Goal: Task Accomplishment & Management: Manage account settings

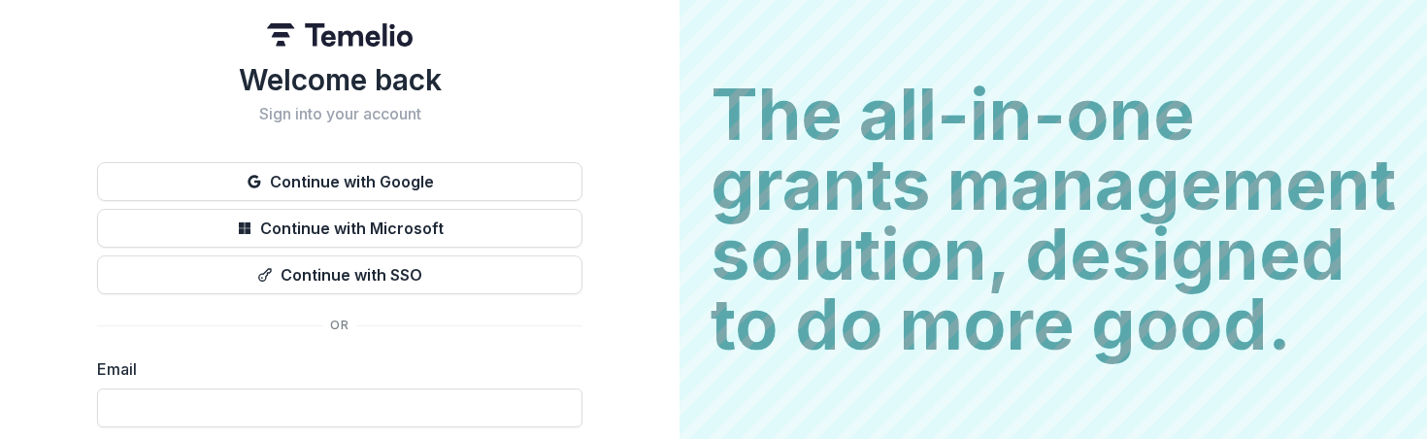
type input "**********"
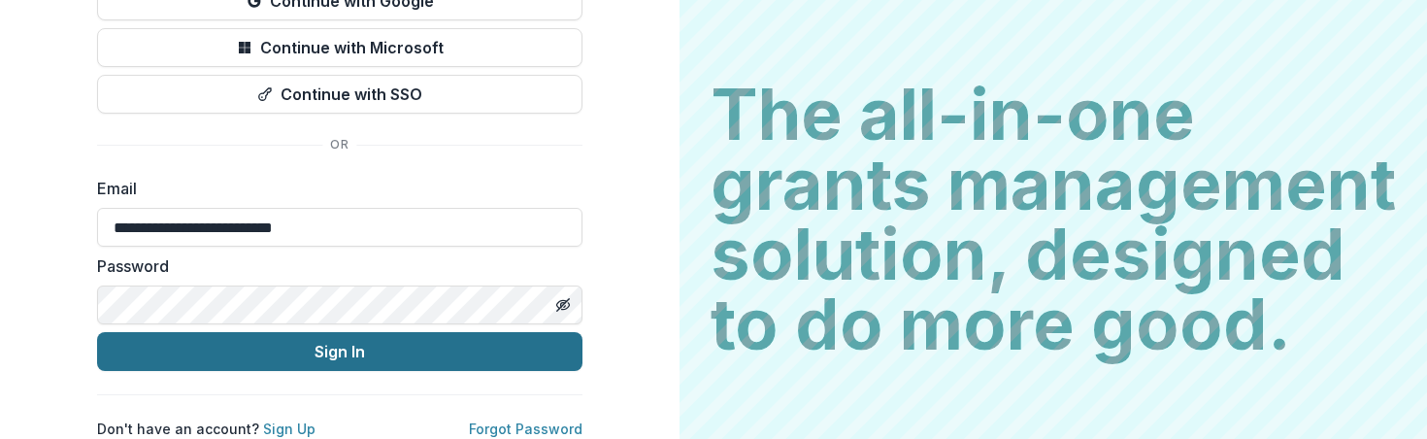
click at [356, 332] on button "Sign In" at bounding box center [339, 351] width 485 height 39
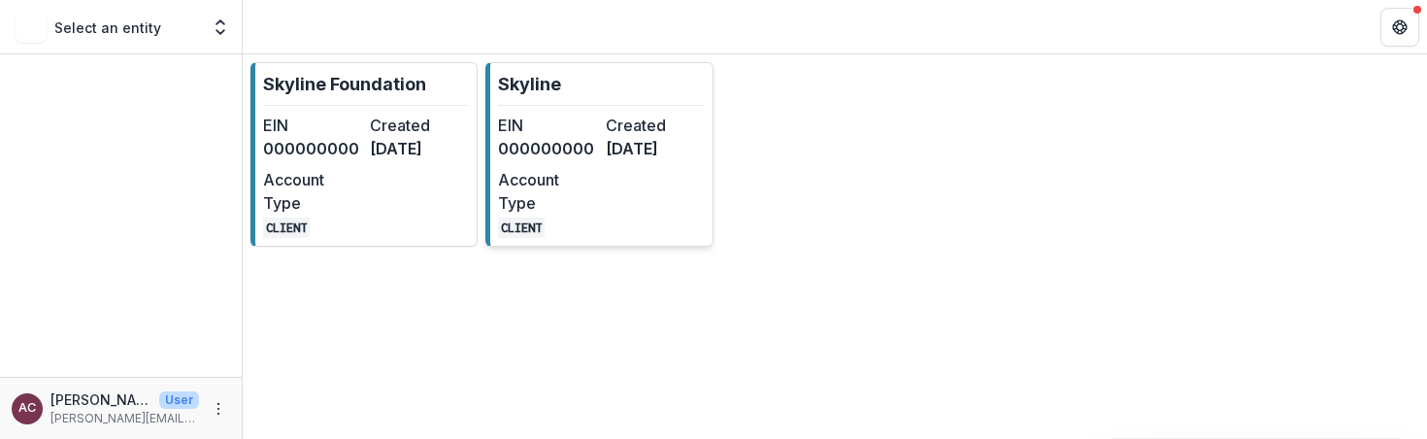
click at [608, 142] on dd "[DATE]" at bounding box center [655, 148] width 99 height 23
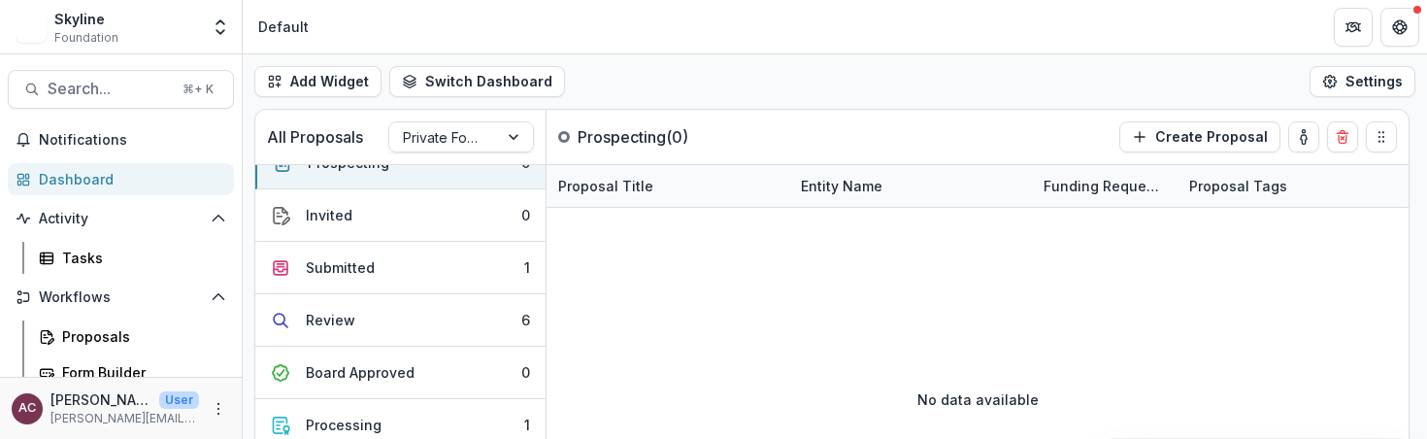
scroll to position [29, 0]
click at [362, 264] on div "Submitted" at bounding box center [340, 266] width 69 height 20
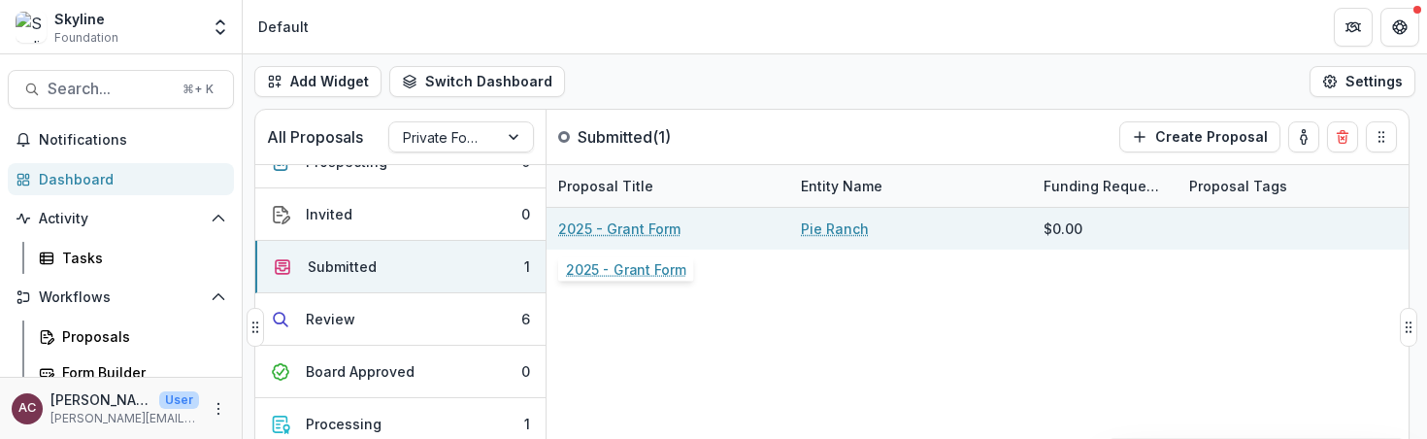
click at [633, 226] on link "2025 - Grant Form" at bounding box center [619, 228] width 122 height 20
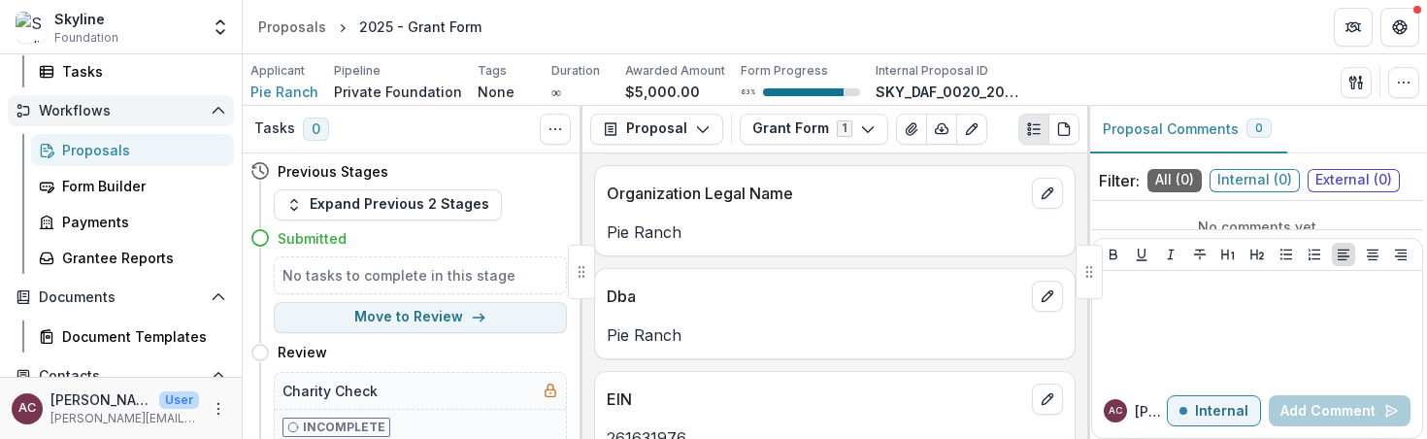
scroll to position [189, 0]
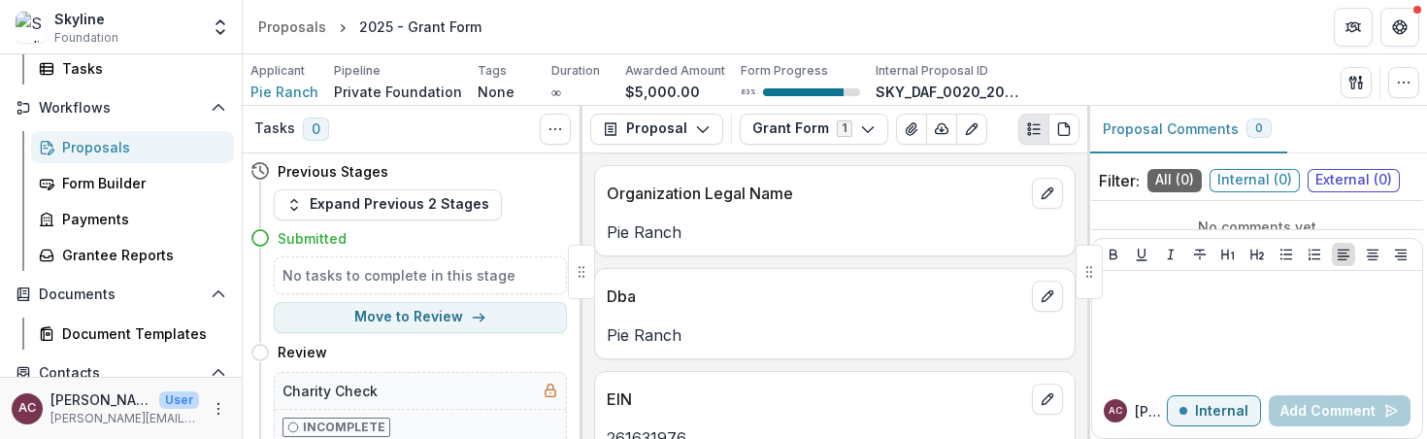
click at [125, 159] on link "Proposals" at bounding box center [132, 147] width 203 height 32
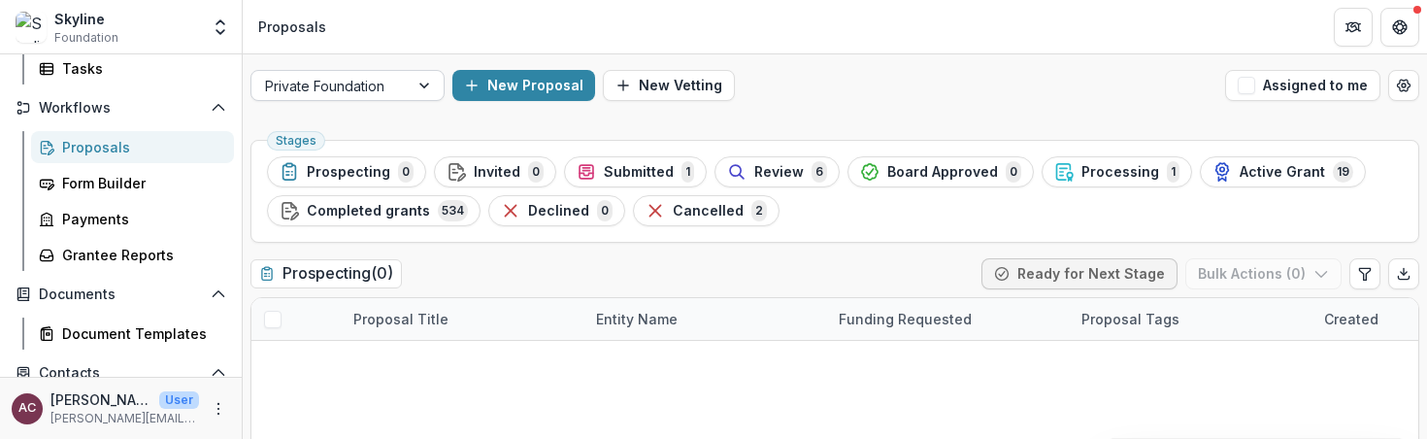
click at [425, 93] on div at bounding box center [426, 85] width 35 height 29
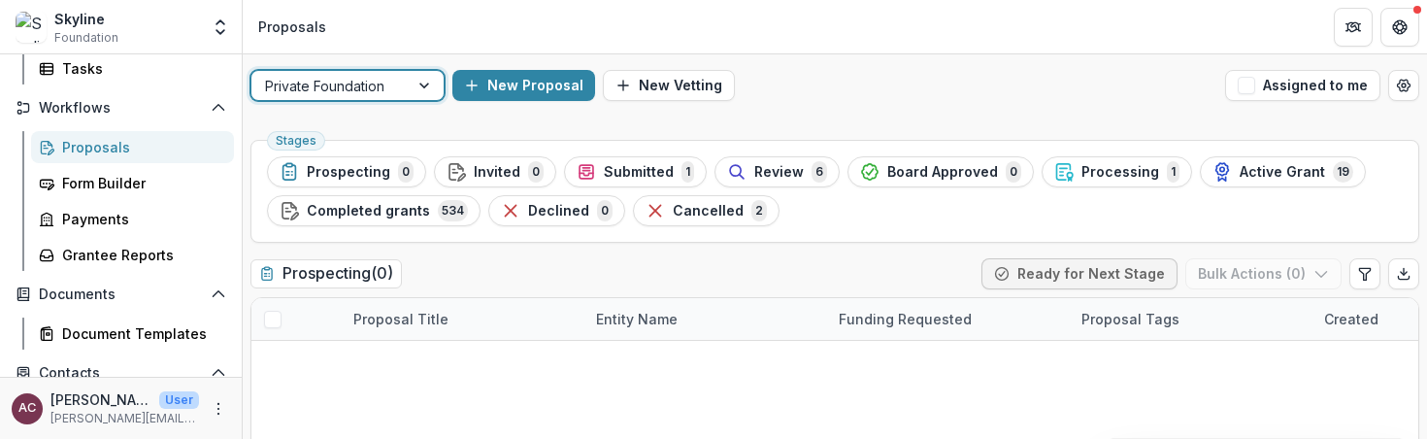
click at [431, 71] on div at bounding box center [426, 85] width 35 height 29
click at [161, 25] on div "Skyline Foundation" at bounding box center [107, 28] width 183 height 38
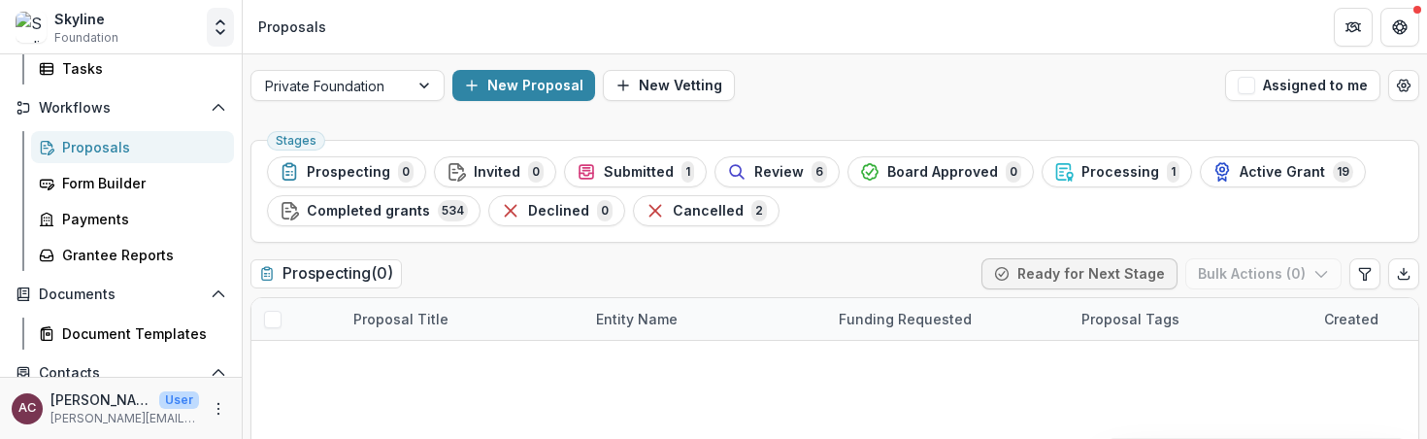
click at [218, 28] on icon "Open entity switcher" at bounding box center [220, 26] width 19 height 19
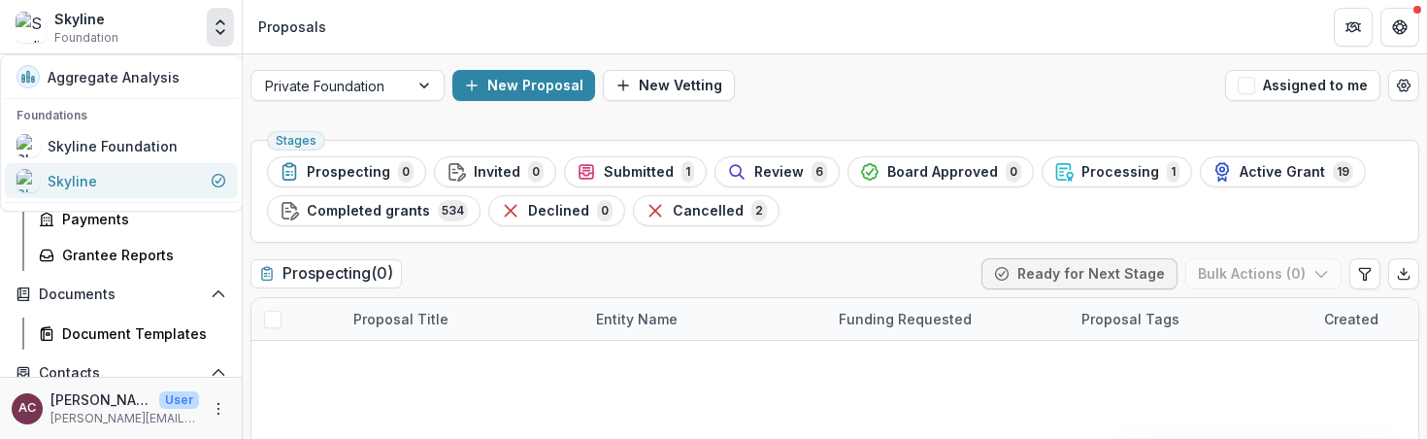
click at [141, 179] on div "Skyline" at bounding box center [122, 180] width 210 height 23
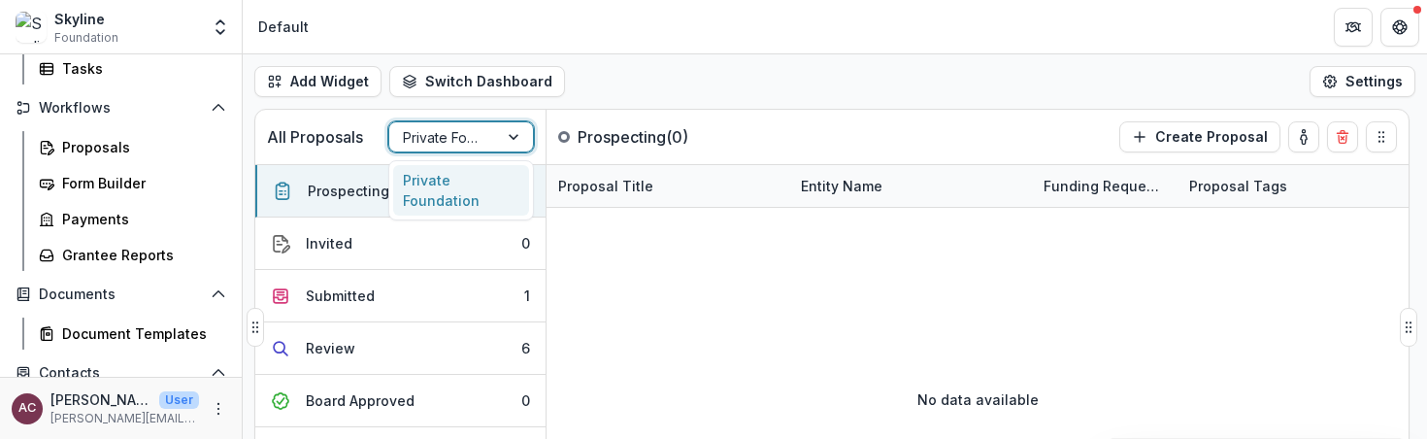
click at [444, 136] on div at bounding box center [444, 137] width 82 height 24
click at [364, 304] on div "Submitted" at bounding box center [340, 295] width 69 height 20
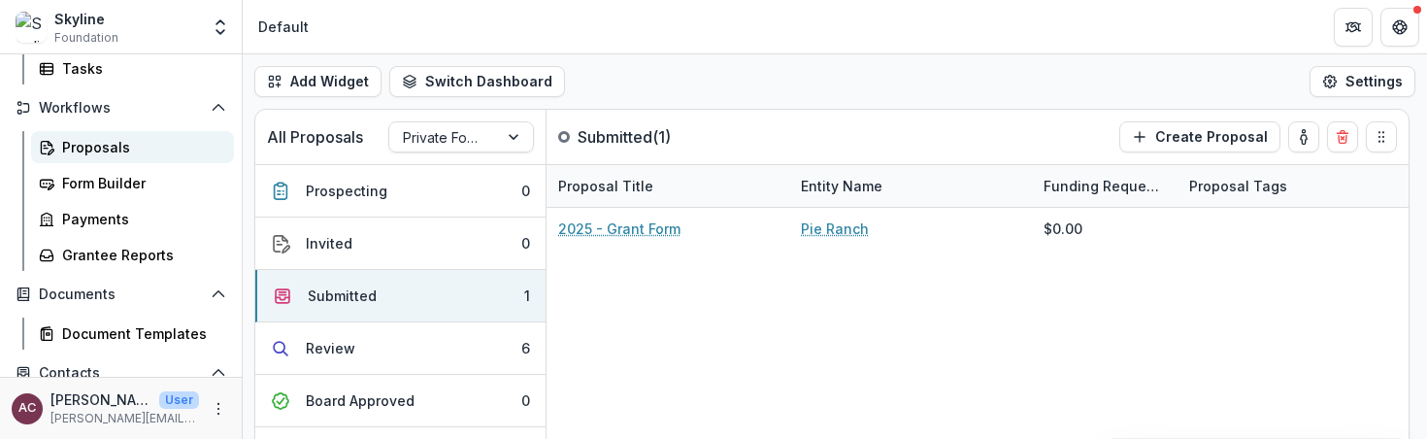
click at [139, 154] on div "Proposals" at bounding box center [140, 147] width 156 height 20
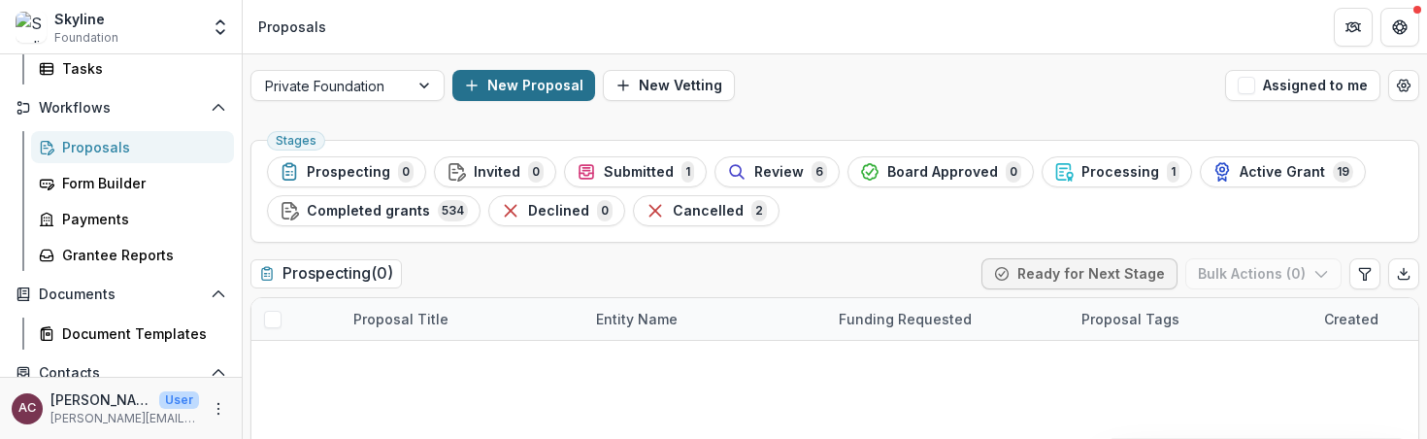
click at [526, 84] on button "New Proposal" at bounding box center [523, 85] width 143 height 31
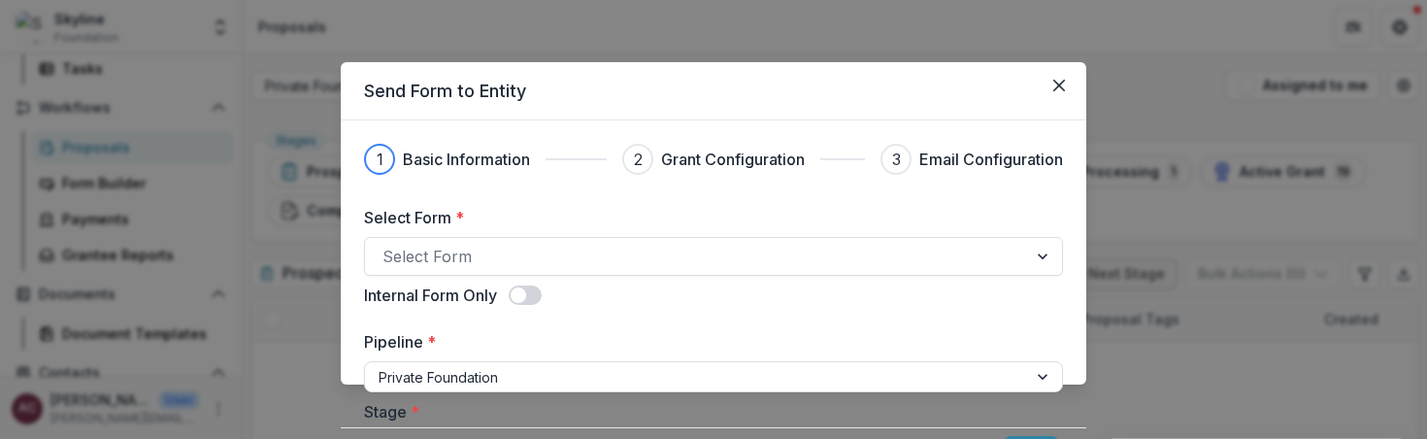
scroll to position [65, 0]
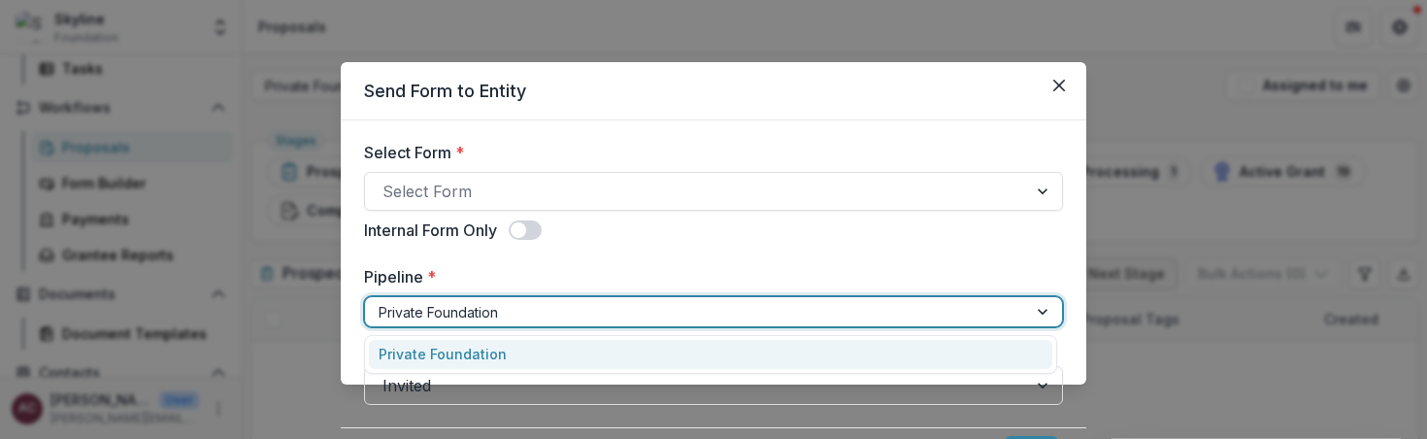
click at [519, 306] on div at bounding box center [696, 312] width 635 height 24
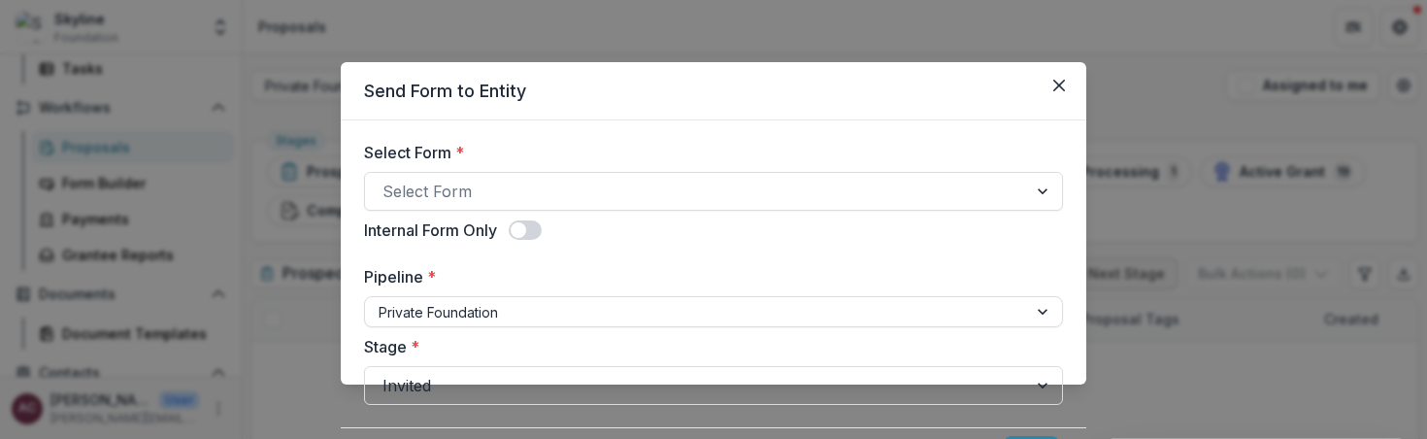
drag, startPoint x: 553, startPoint y: 264, endPoint x: 560, endPoint y: 235, distance: 29.9
click at [560, 235] on div "Select Form * Select Form Internal Form Only Pipeline * Private Foundation Stag…" at bounding box center [713, 273] width 699 height 264
click at [1065, 82] on button "Close" at bounding box center [1059, 85] width 31 height 31
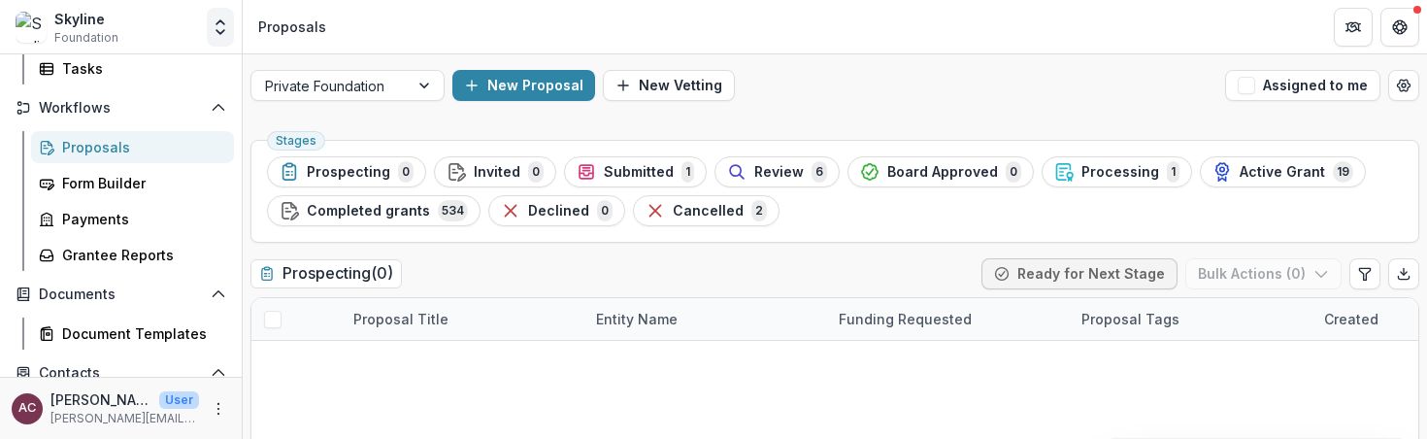
click at [216, 21] on icon "Open entity switcher" at bounding box center [220, 26] width 19 height 19
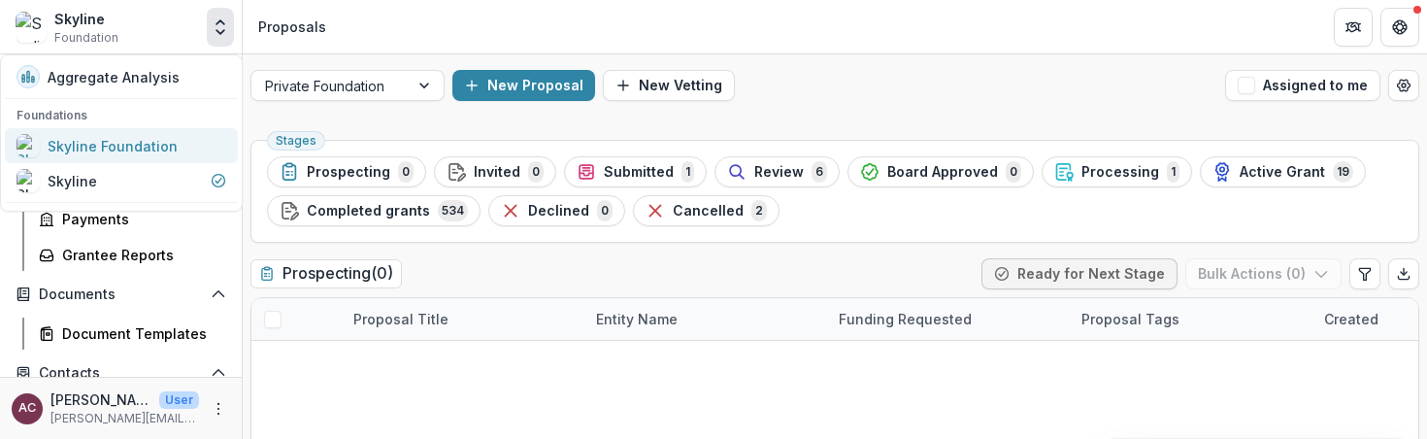
click at [108, 140] on div "Skyline Foundation" at bounding box center [113, 146] width 130 height 20
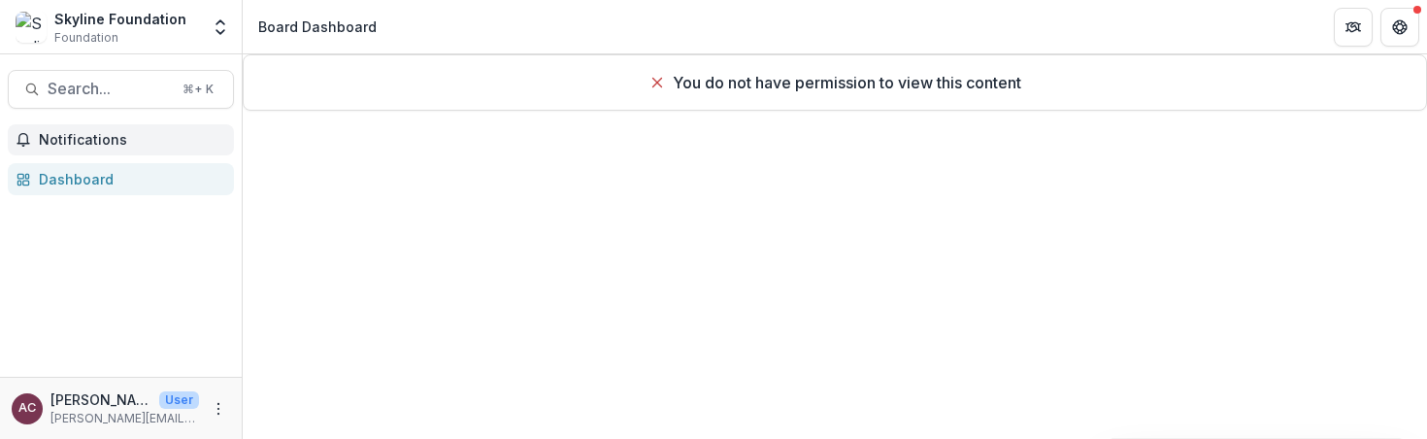
click at [91, 135] on span "Notifications" at bounding box center [132, 140] width 187 height 17
click at [128, 24] on div "Skyline Foundation" at bounding box center [120, 19] width 132 height 20
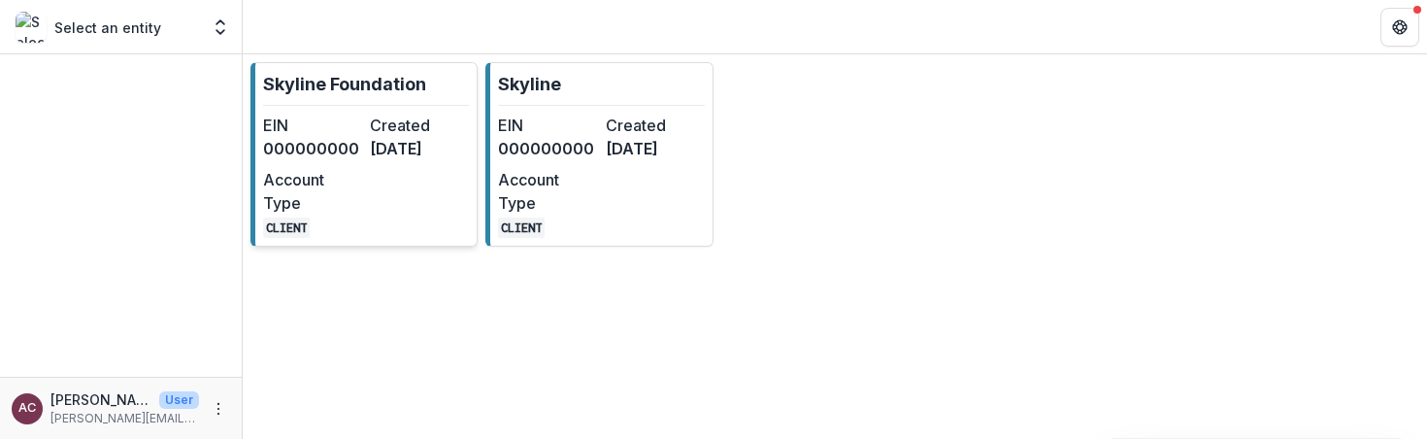
click at [369, 135] on div "EIN 000000000 Created [DATE] Account Type CLIENT" at bounding box center [366, 176] width 206 height 124
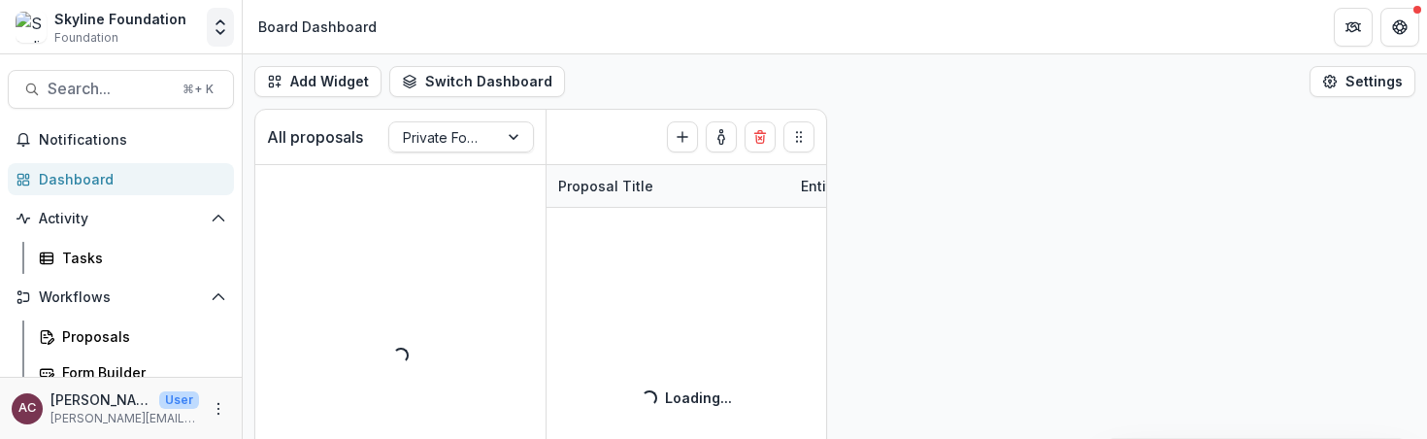
click at [213, 33] on icon "Open entity switcher" at bounding box center [220, 26] width 19 height 19
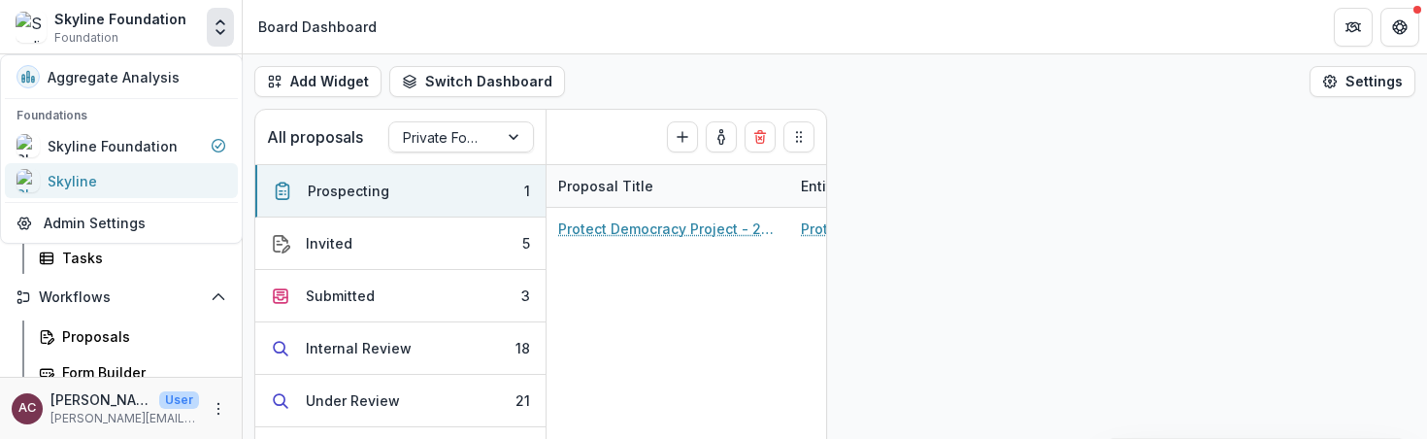
click at [114, 182] on div "Skyline" at bounding box center [122, 180] width 210 height 23
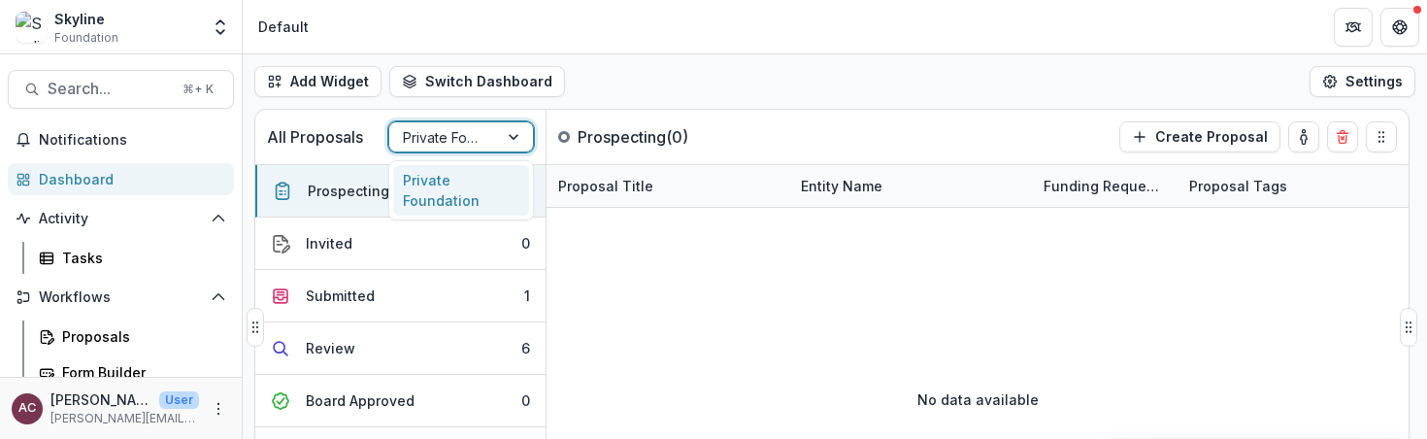
click at [484, 132] on div "Private Foundation" at bounding box center [443, 137] width 109 height 28
click at [493, 135] on div "Private Foundation" at bounding box center [443, 137] width 109 height 28
click at [207, 405] on button "More" at bounding box center [218, 408] width 23 height 23
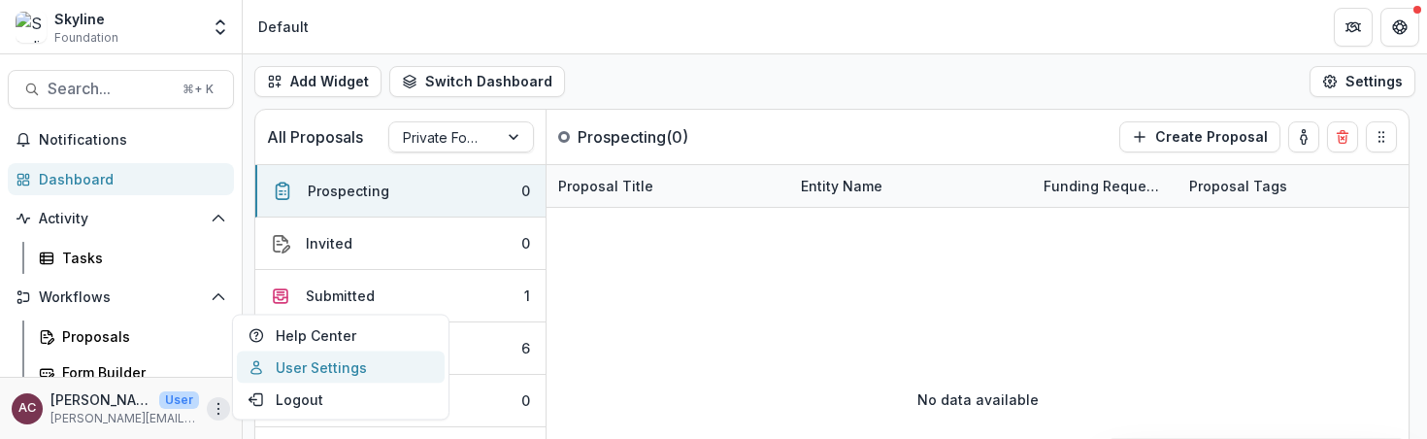
click at [296, 371] on link "User Settings" at bounding box center [341, 367] width 208 height 32
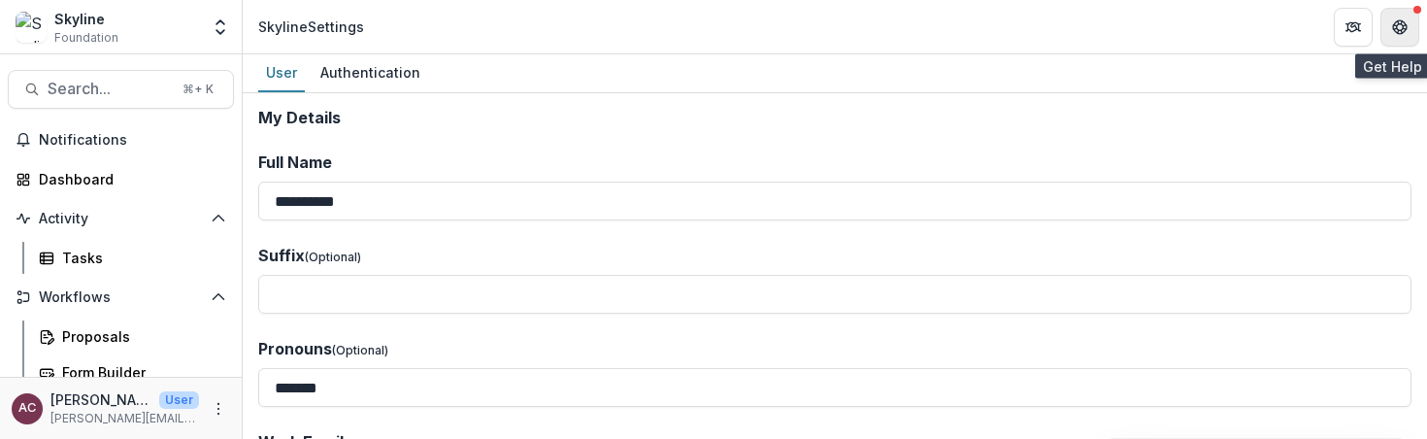
click at [1407, 31] on icon "Get Help" at bounding box center [1400, 27] width 16 height 16
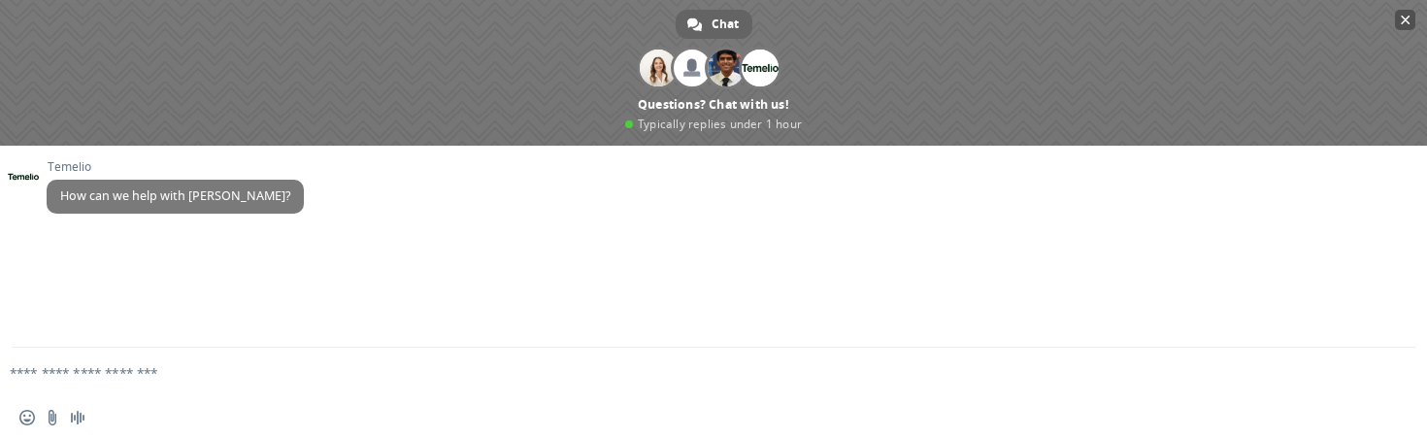
click at [1411, 12] on span "Close chat" at bounding box center [1405, 20] width 20 height 20
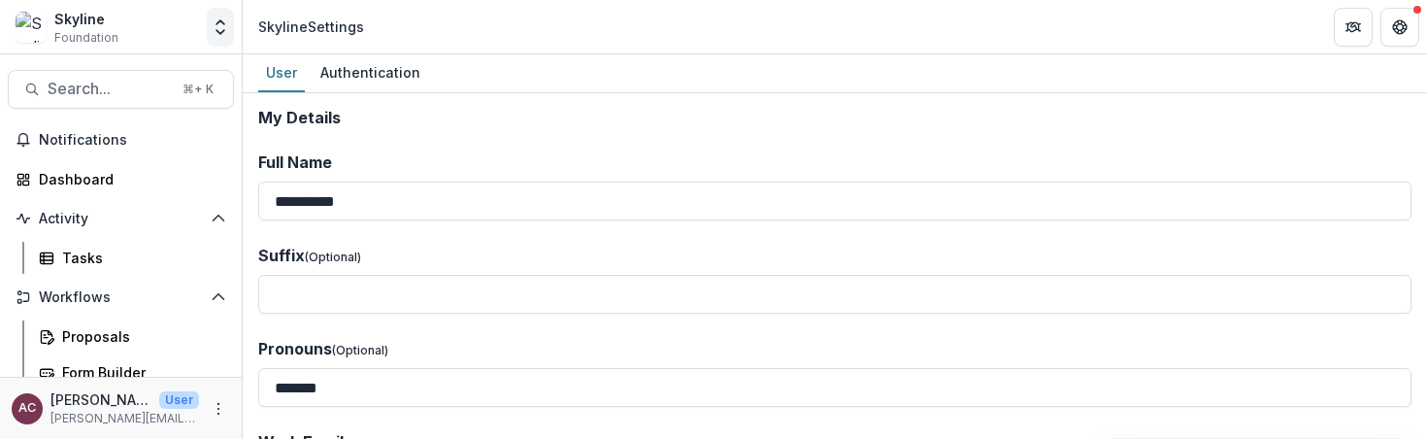
click at [219, 39] on button "Open entity switcher" at bounding box center [220, 27] width 27 height 39
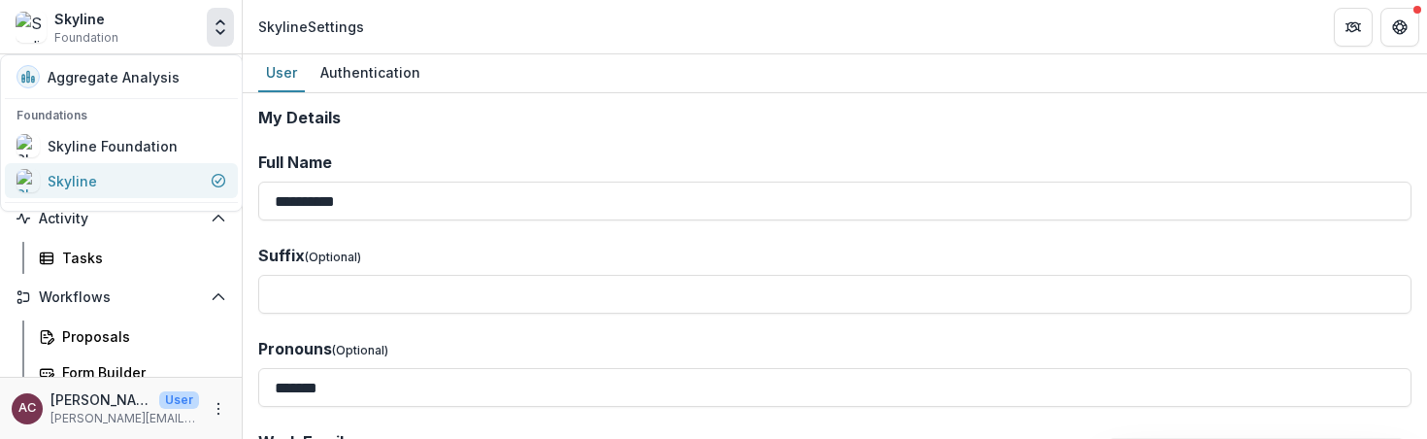
click at [97, 195] on link "Skyline" at bounding box center [121, 180] width 233 height 35
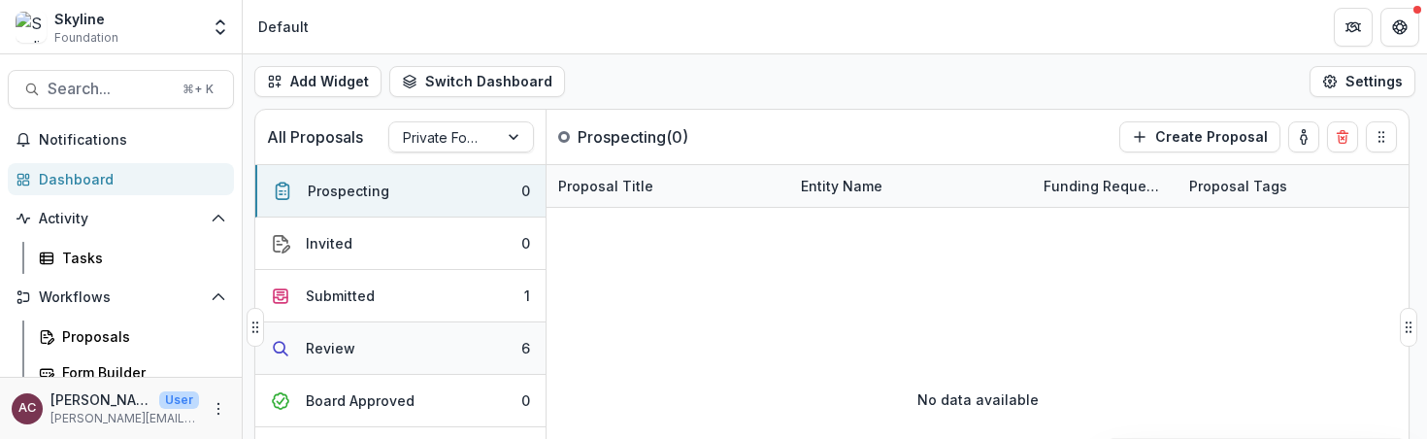
click at [336, 331] on button "Review 6" at bounding box center [400, 348] width 290 height 52
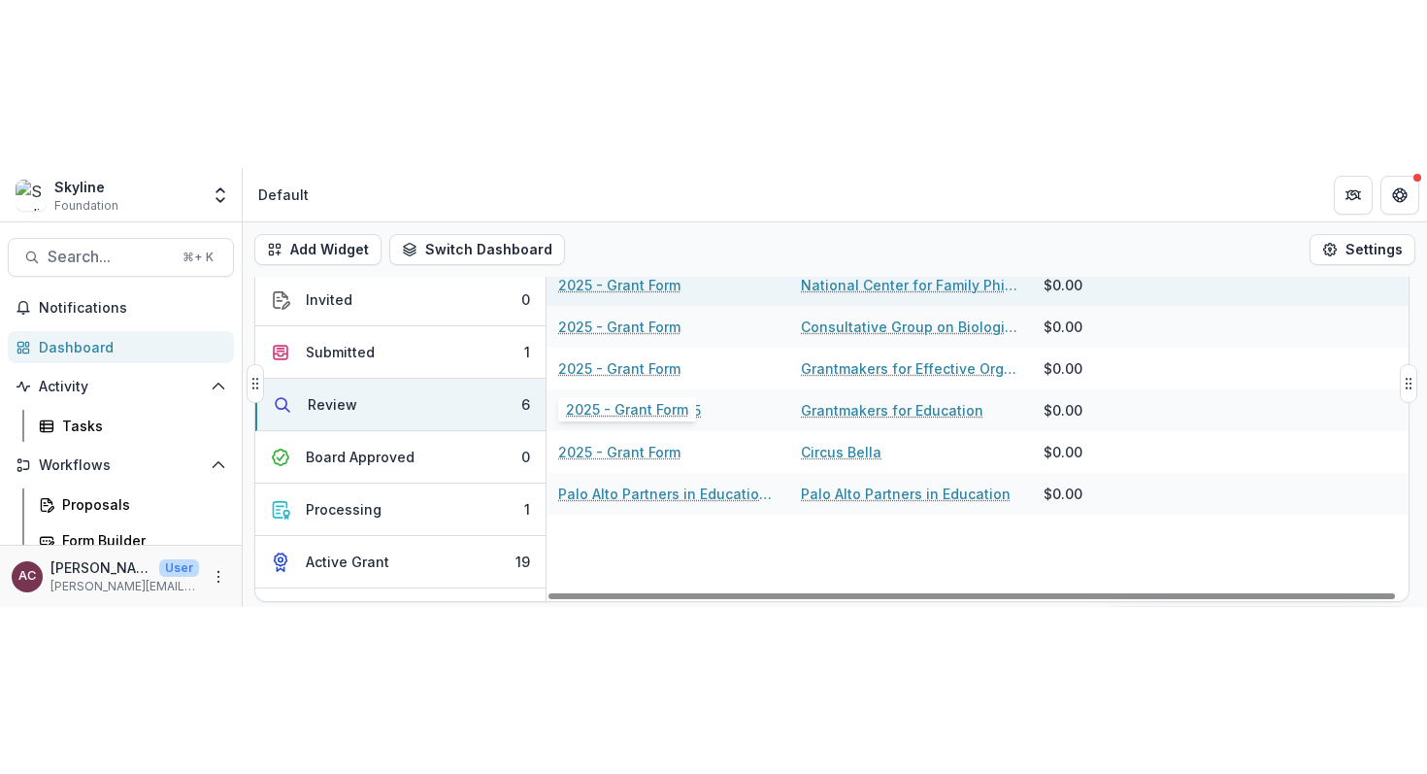
scroll to position [113, 0]
